Goal: Information Seeking & Learning: Learn about a topic

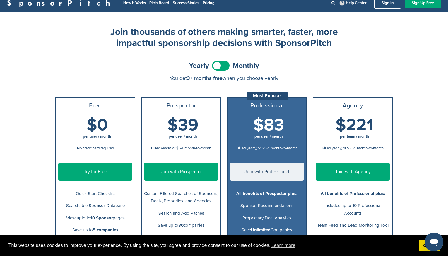
scroll to position [50, 0]
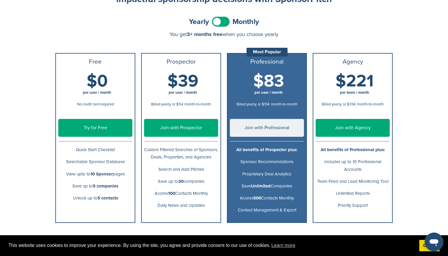
click at [226, 23] on span at bounding box center [221, 22] width 18 height 10
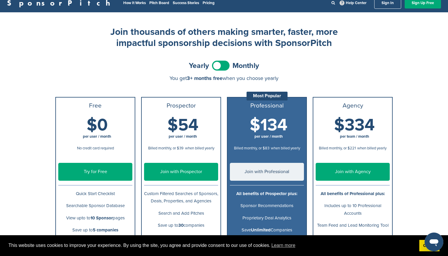
scroll to position [0, 0]
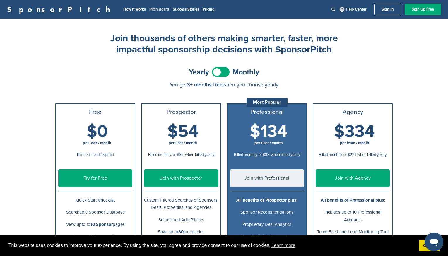
click at [149, 8] on link "Pitch Board" at bounding box center [159, 9] width 20 height 5
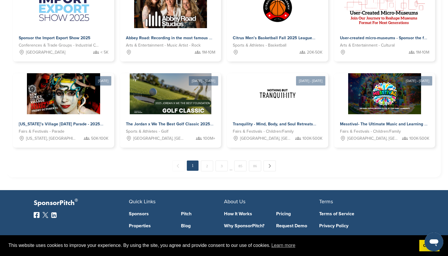
scroll to position [300, 0]
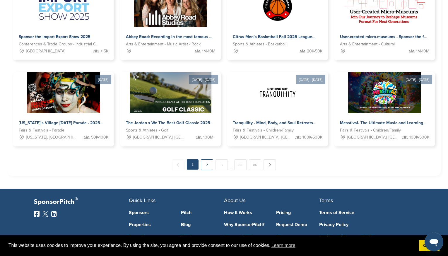
click at [206, 165] on link "2" at bounding box center [207, 164] width 12 height 11
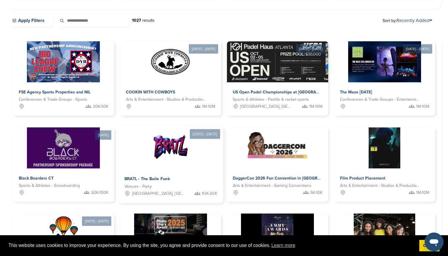
scroll to position [219, 0]
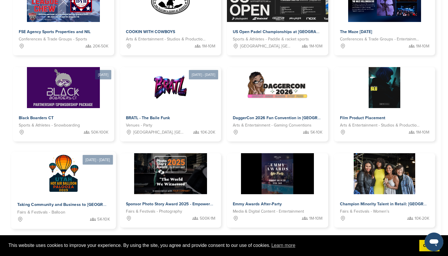
click at [70, 182] on img at bounding box center [63, 173] width 42 height 42
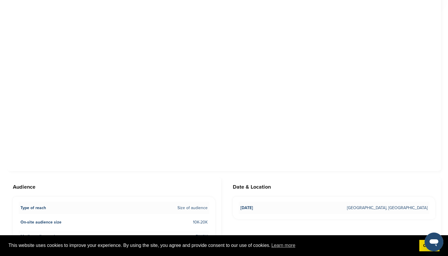
scroll to position [160, 0]
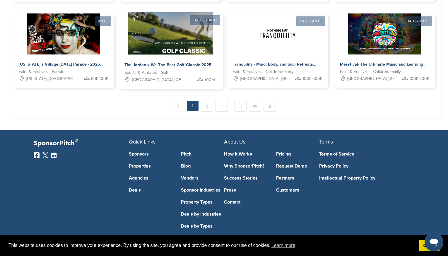
scroll to position [360, 0]
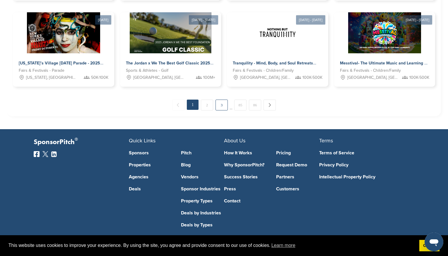
click at [221, 103] on link "3" at bounding box center [221, 104] width 12 height 11
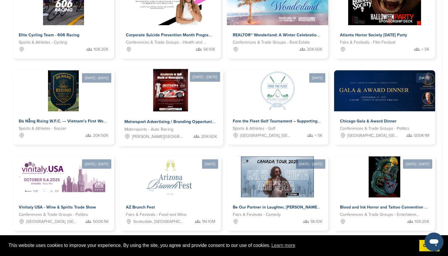
scroll to position [0, 0]
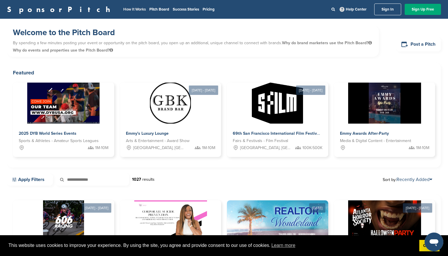
click at [123, 9] on link "How It Works" at bounding box center [134, 9] width 23 height 5
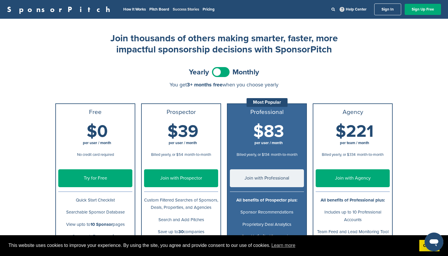
click at [173, 9] on link "Success Stories" at bounding box center [186, 9] width 26 height 5
